Goal: Transaction & Acquisition: Obtain resource

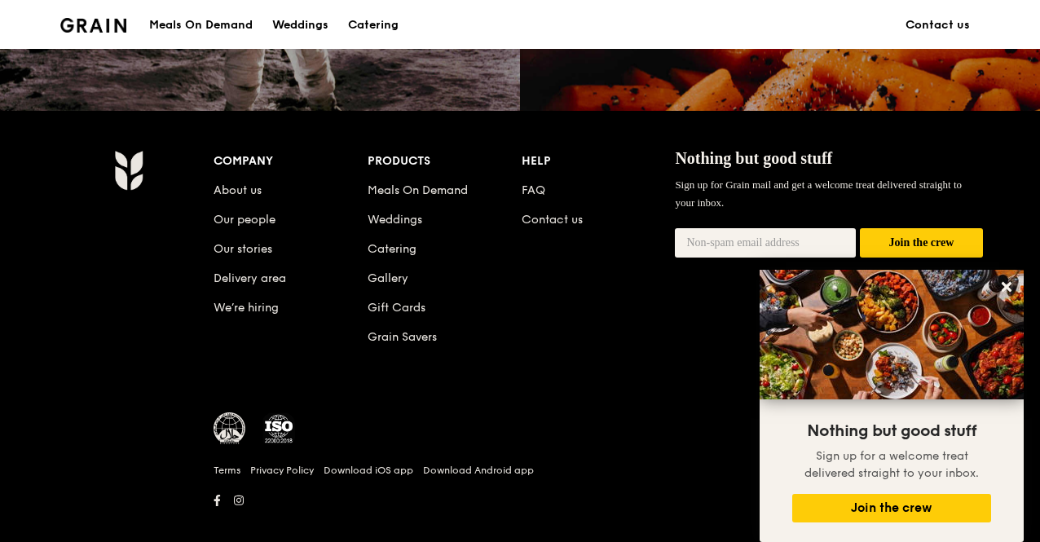
scroll to position [1630, 0]
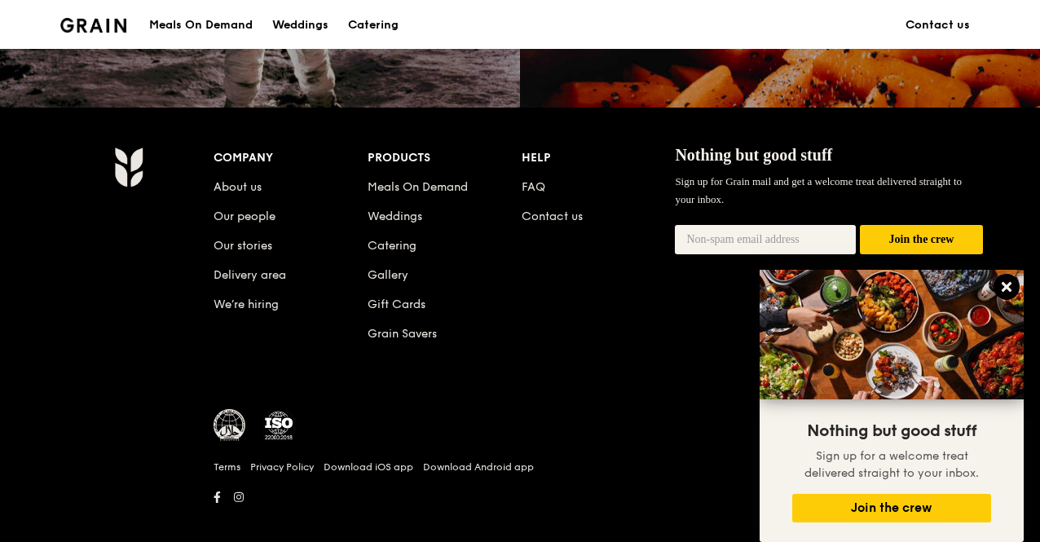
click at [1009, 290] on icon at bounding box center [1006, 287] width 10 height 10
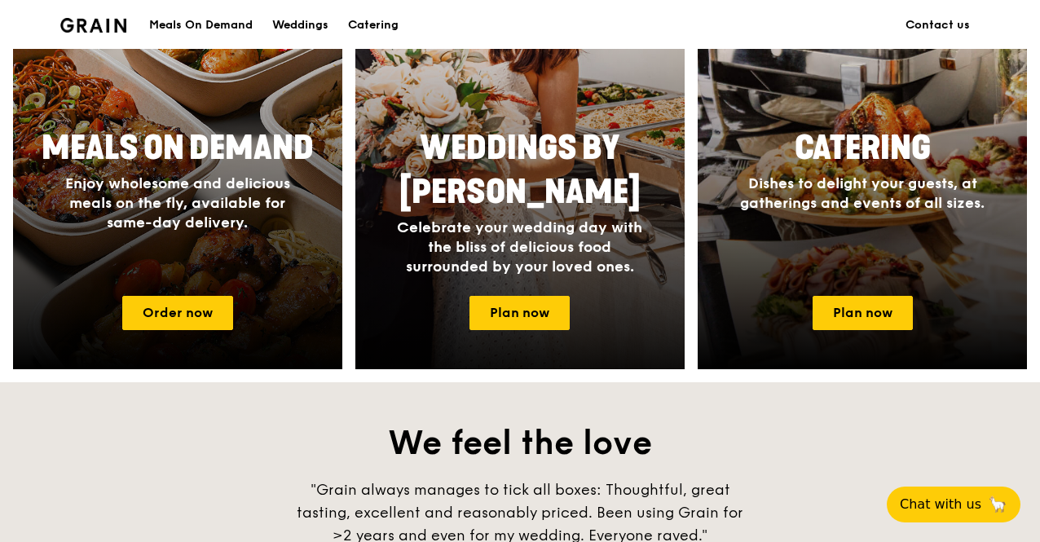
scroll to position [588, 0]
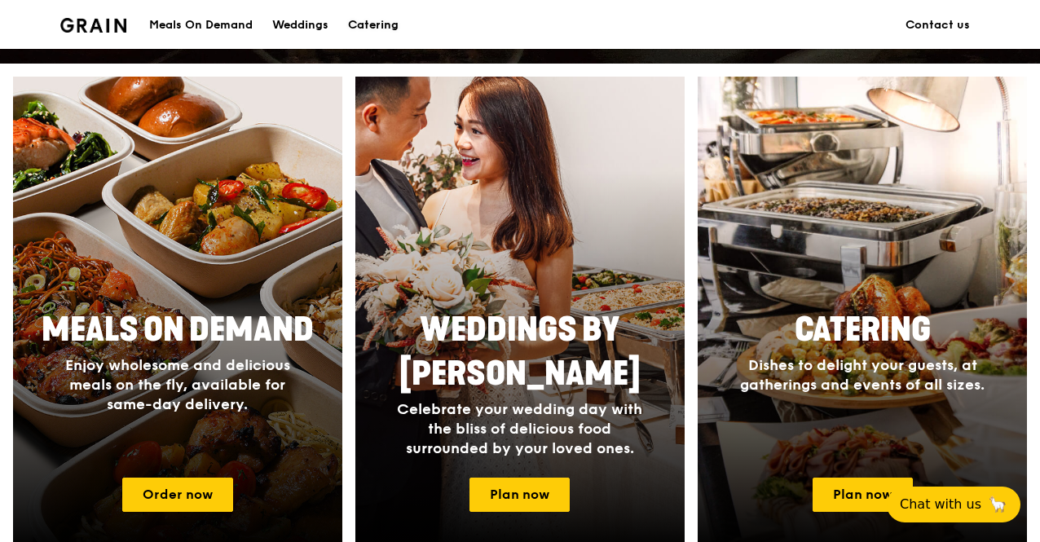
click at [384, 24] on div "Catering" at bounding box center [373, 25] width 51 height 49
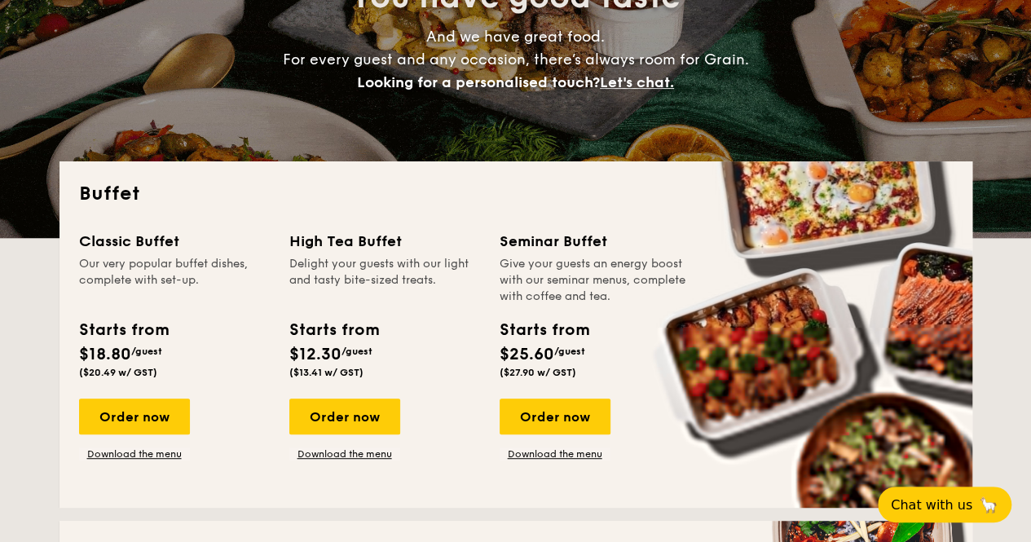
scroll to position [244, 0]
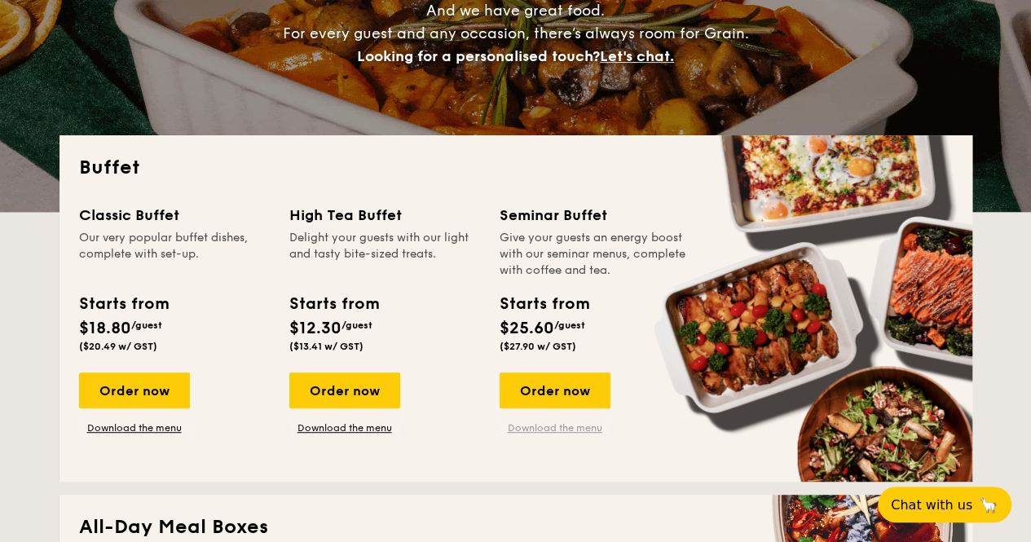
click at [585, 426] on link "Download the menu" at bounding box center [554, 427] width 111 height 13
